Goal: Information Seeking & Learning: Learn about a topic

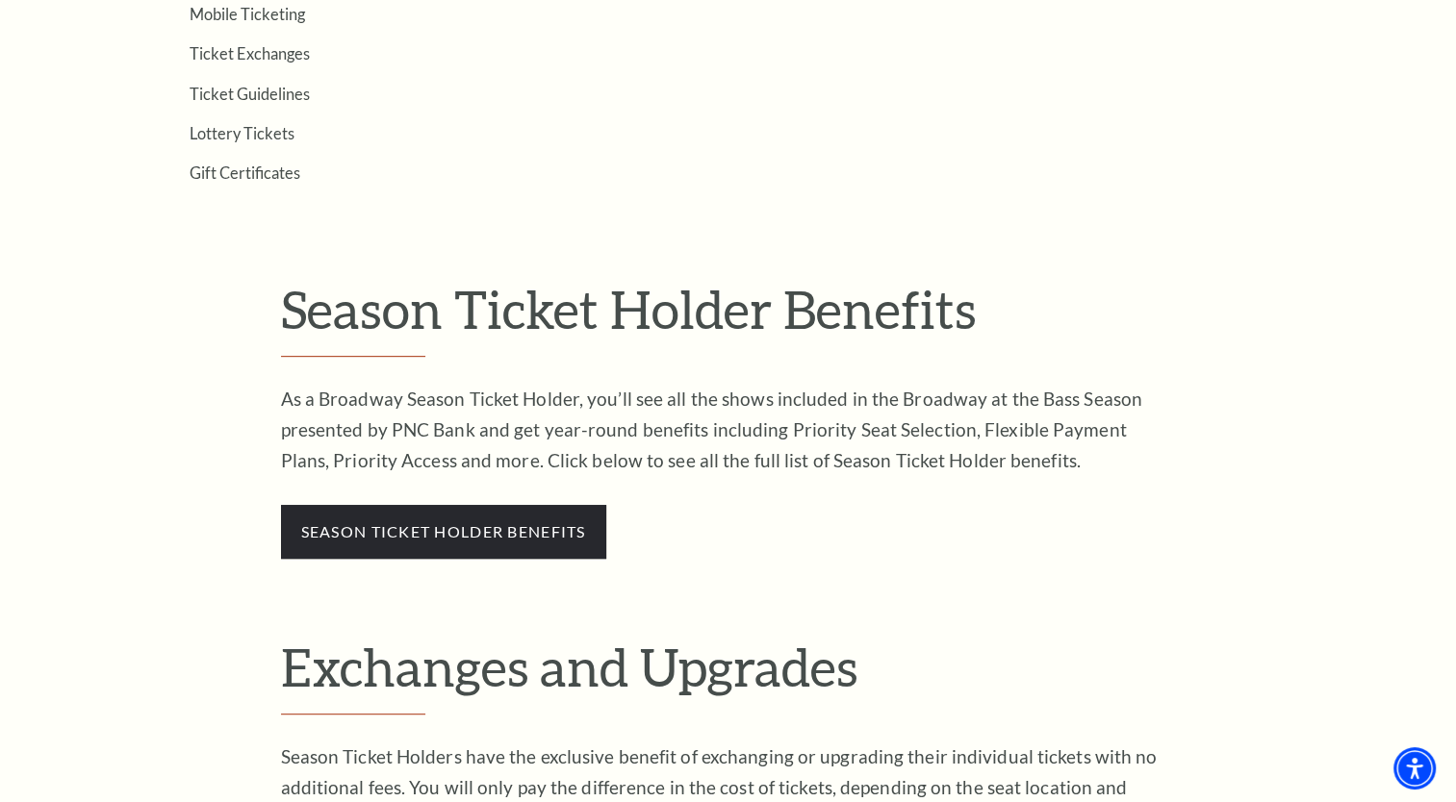
scroll to position [848, 0]
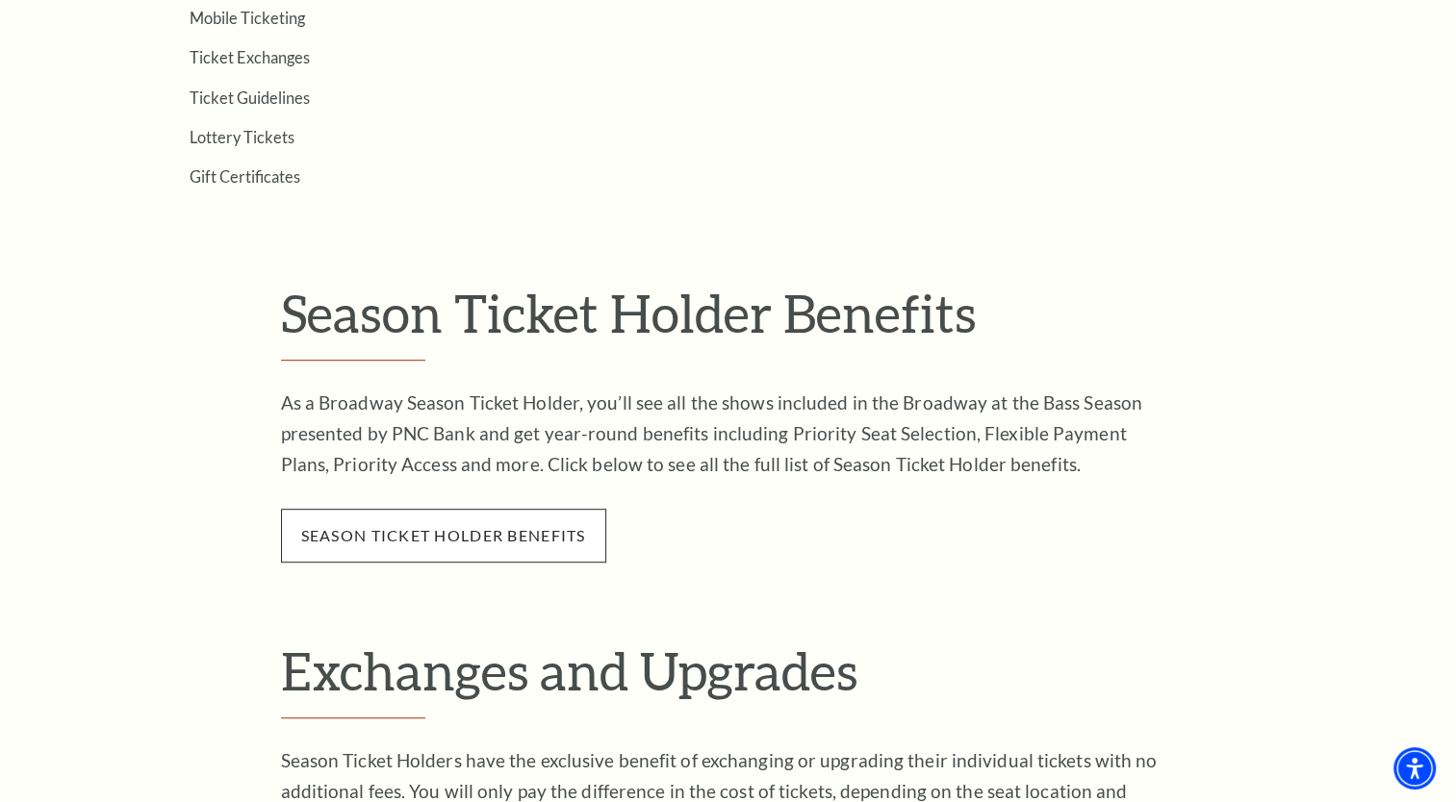
click at [472, 542] on span "season ticket holder benefits" at bounding box center [443, 536] width 325 height 54
click at [472, 519] on span "season ticket holder benefits" at bounding box center [443, 536] width 325 height 54
click at [474, 530] on link "season ticket holder benefits" at bounding box center [443, 535] width 285 height 18
